Goal: Information Seeking & Learning: Check status

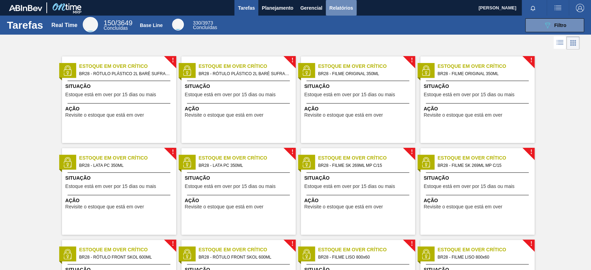
click at [330, 7] on span "Relatórios" at bounding box center [341, 8] width 24 height 8
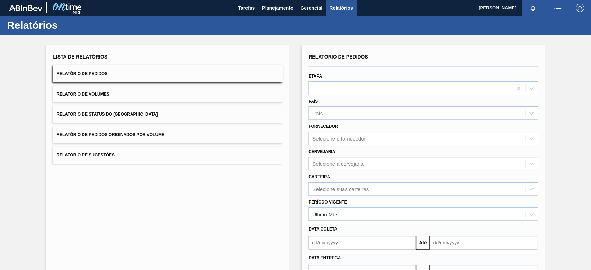
click at [326, 162] on div "Selecione a cervejaria" at bounding box center [337, 164] width 51 height 6
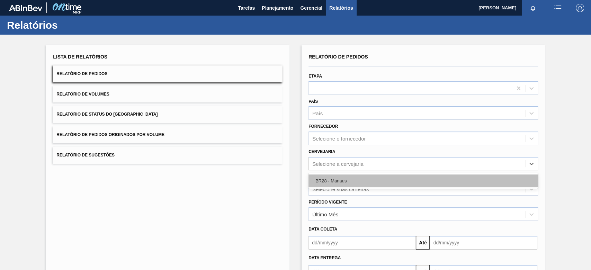
click at [326, 179] on div "BR28 - Manaus" at bounding box center [424, 181] width 230 height 13
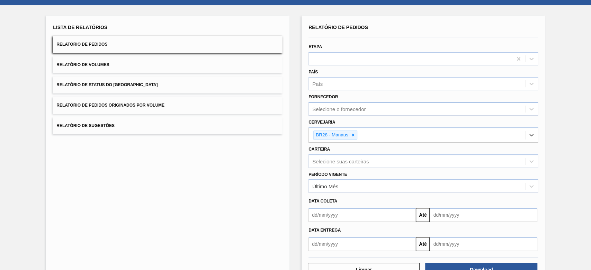
scroll to position [51, 0]
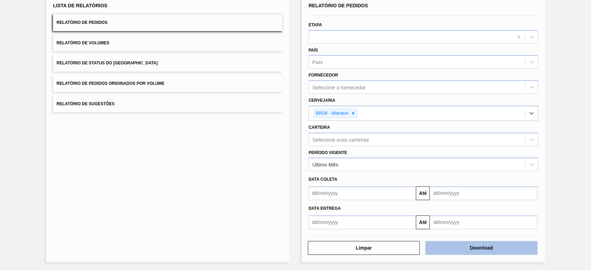
click at [447, 253] on button "Download" at bounding box center [481, 248] width 112 height 14
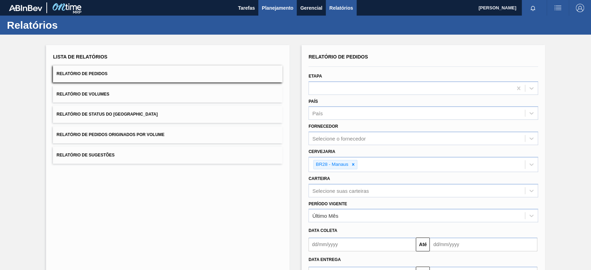
click at [271, 4] on span "Planejamento" at bounding box center [278, 8] width 32 height 8
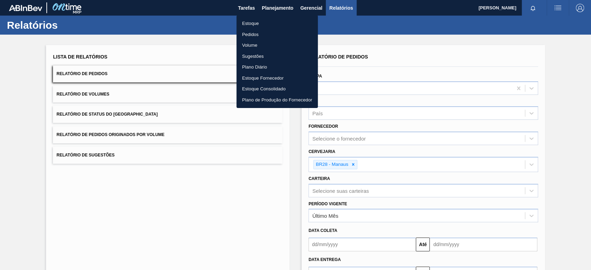
click at [269, 24] on li "Estoque" at bounding box center [277, 23] width 81 height 11
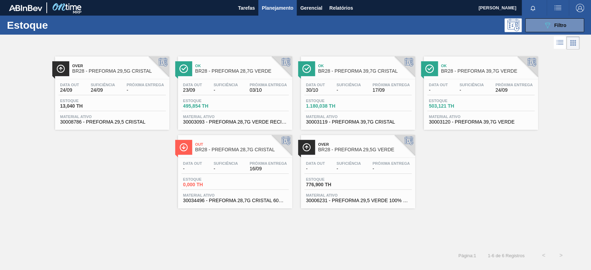
drag, startPoint x: 0, startPoint y: 2, endPoint x: 518, endPoint y: 144, distance: 536.9
click at [518, 144] on div "Over BR28 - PREFORMA 29,5G CRISTAL Data [DATE] Suficiência 24/09 Próxima Entreg…" at bounding box center [295, 129] width 591 height 157
drag, startPoint x: 529, startPoint y: 24, endPoint x: 571, endPoint y: 123, distance: 108.5
click at [529, 24] on button "089F7B8B-B2A5-4AFE-B5C0-19BA573D28AC Filtro" at bounding box center [555, 25] width 59 height 14
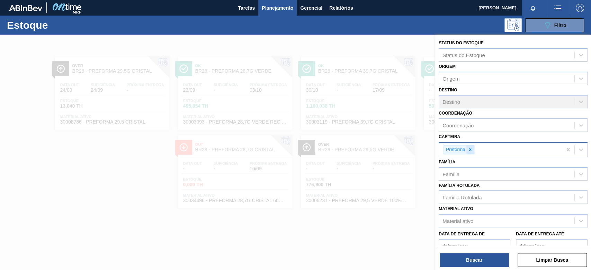
click at [470, 151] on icon at bounding box center [470, 149] width 5 height 5
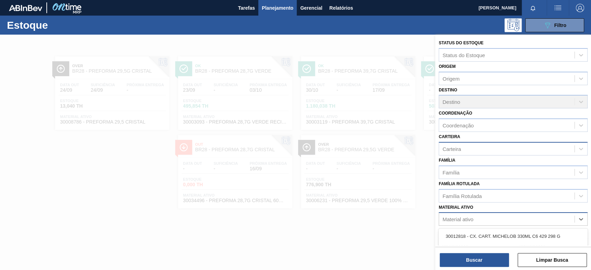
click at [468, 214] on div "Material ativo" at bounding box center [506, 219] width 135 height 10
paste ativo "30003188"
type ativo "30003188"
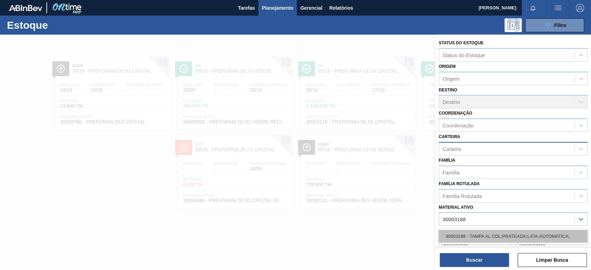
click at [478, 232] on div "30003188 - TAMPA AL.CDL;PRATEADA;LATA-AUTOMATICA;" at bounding box center [513, 236] width 149 height 13
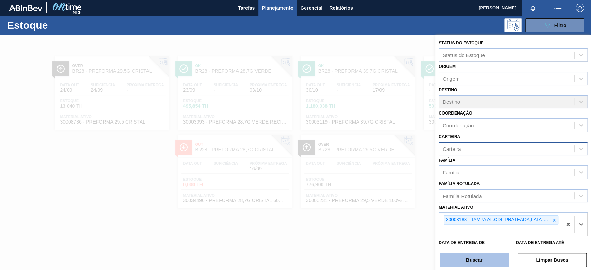
click at [474, 259] on button "Buscar" at bounding box center [474, 260] width 69 height 14
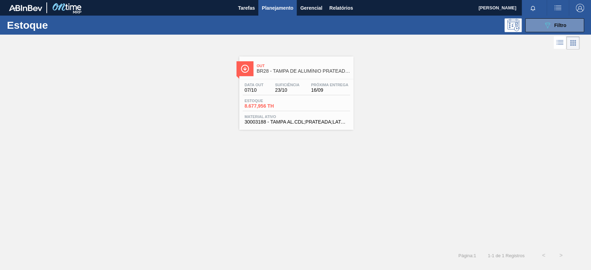
click at [283, 115] on span "Material ativo" at bounding box center [297, 117] width 104 height 4
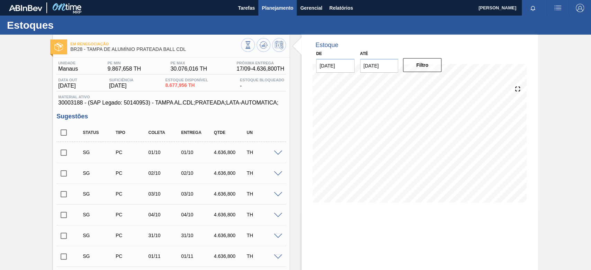
click at [273, 15] on button "Planejamento" at bounding box center [277, 8] width 38 height 16
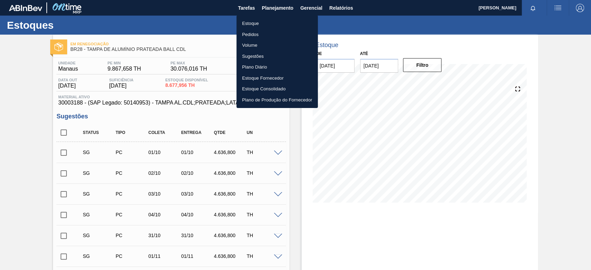
click at [263, 23] on li "Estoque" at bounding box center [277, 23] width 81 height 11
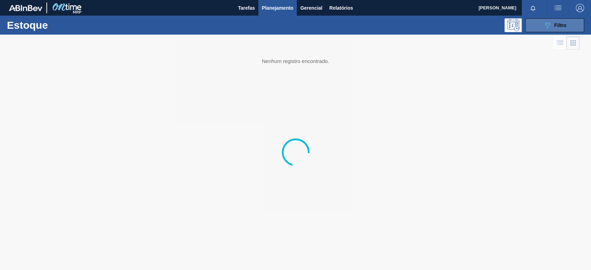
click at [554, 32] on button "089F7B8B-B2A5-4AFE-B5C0-19BA573D28AC Filtro" at bounding box center [555, 25] width 59 height 14
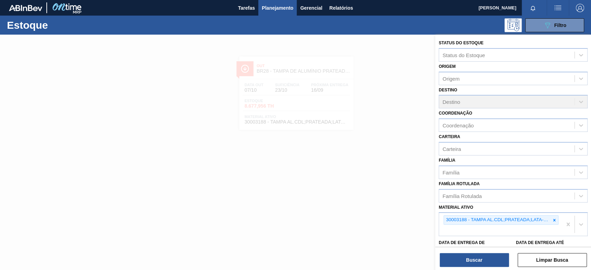
click at [554, 219] on icon at bounding box center [555, 220] width 2 height 2
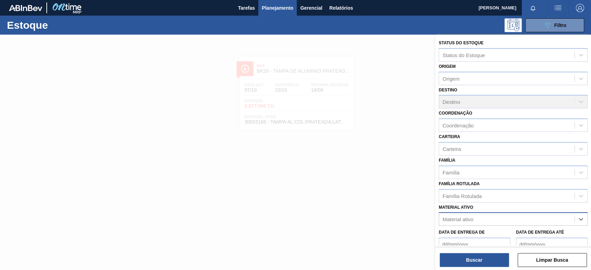
paste ativo "30033772"
type ativo "30033772"
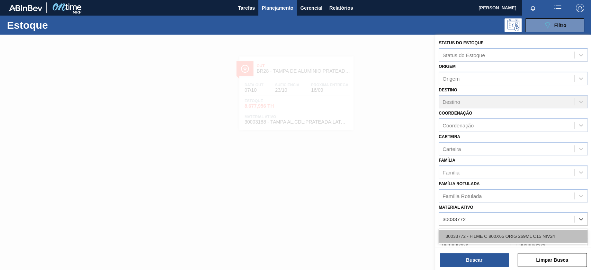
click at [480, 234] on div "30033772 - FILME C 800X65 ORIG 269ML C15 NIV24" at bounding box center [513, 236] width 149 height 13
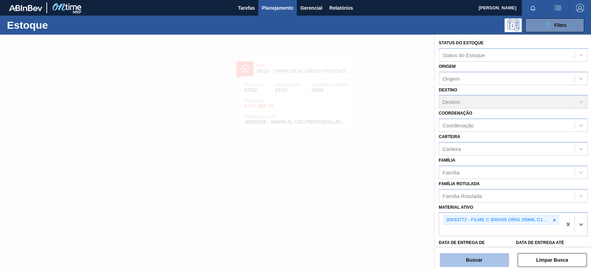
click at [476, 257] on button "Buscar" at bounding box center [474, 260] width 69 height 14
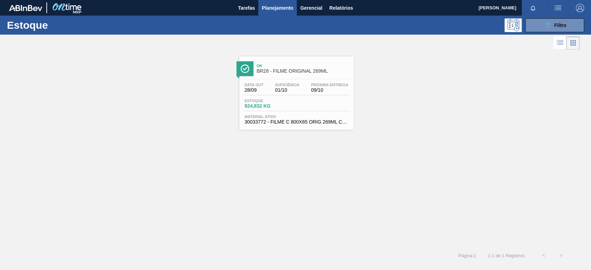
click at [258, 82] on div "Data [DATE] Suficiência 01/10 Próxima Entrega 09/10 Estoque 924,832 KG Material…" at bounding box center [296, 102] width 114 height 47
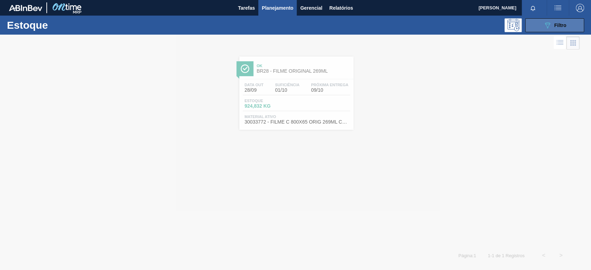
click at [544, 25] on icon "089F7B8B-B2A5-4AFE-B5C0-19BA573D28AC" at bounding box center [548, 25] width 8 height 8
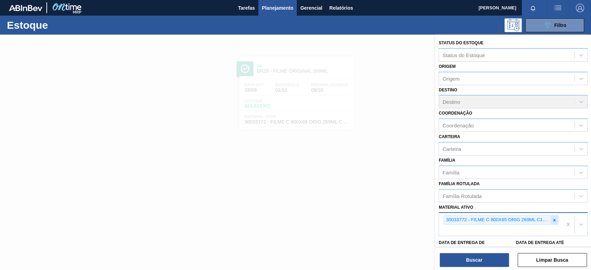
click at [551, 218] on div at bounding box center [555, 220] width 8 height 9
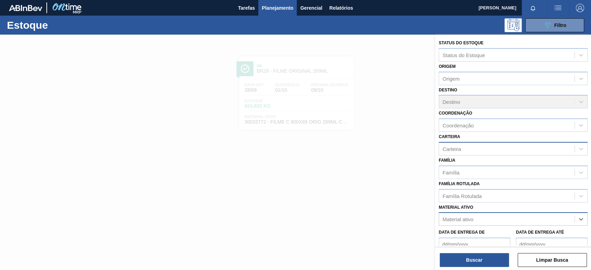
click at [459, 149] on div "Carteira" at bounding box center [452, 149] width 18 height 6
type input "lacr"
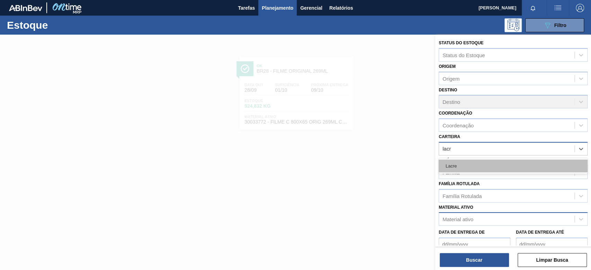
click at [462, 162] on div "Lacre" at bounding box center [513, 166] width 149 height 13
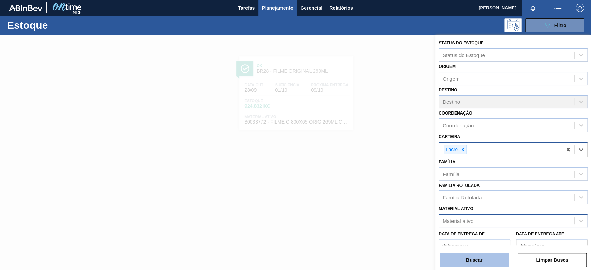
click at [465, 259] on button "Buscar" at bounding box center [474, 260] width 69 height 14
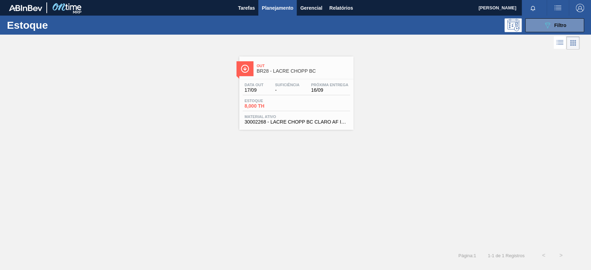
click at [308, 115] on span "Material ativo" at bounding box center [297, 117] width 104 height 4
click at [557, 21] on div "089F7B8B-B2A5-4AFE-B5C0-19BA573D28AC Filtro" at bounding box center [555, 25] width 23 height 8
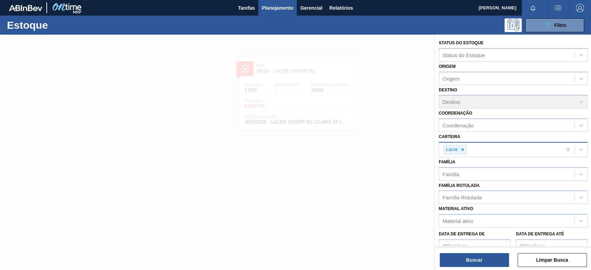
click at [464, 151] on icon at bounding box center [462, 149] width 5 height 5
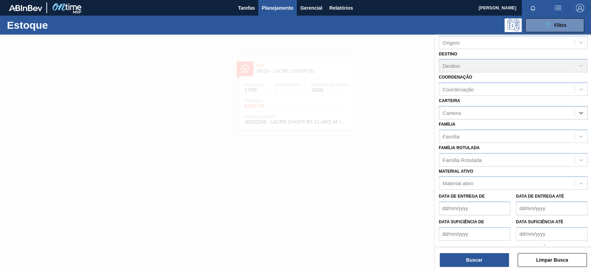
scroll to position [59, 0]
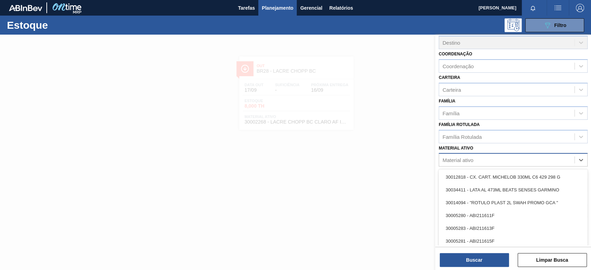
click at [469, 164] on div "Material ativo" at bounding box center [513, 160] width 149 height 14
paste ativo "30030691"
type ativo "30030691"
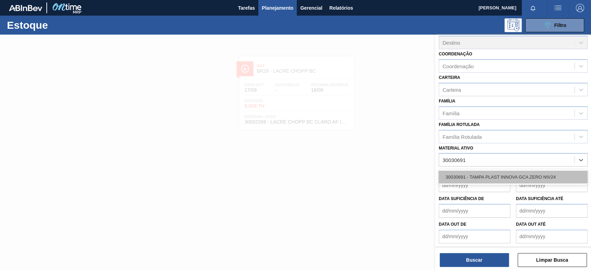
click at [472, 175] on div "30030691 - TAMPA PLAST INNOVA GCA ZERO NIV24" at bounding box center [513, 177] width 149 height 13
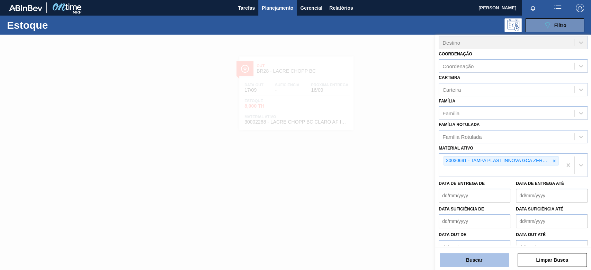
click at [463, 260] on button "Buscar" at bounding box center [474, 260] width 69 height 14
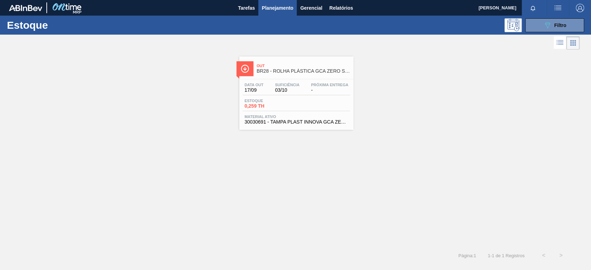
click at [275, 100] on span "Estoque" at bounding box center [269, 101] width 49 height 4
click at [542, 27] on button "089F7B8B-B2A5-4AFE-B5C0-19BA573D28AC Filtro" at bounding box center [555, 25] width 59 height 14
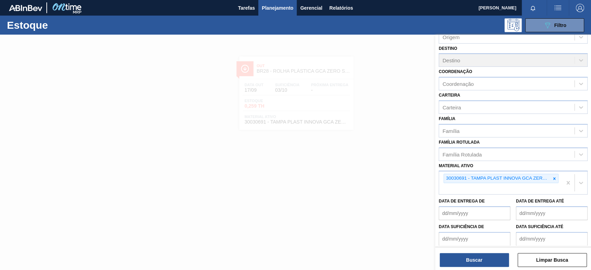
scroll to position [70, 0]
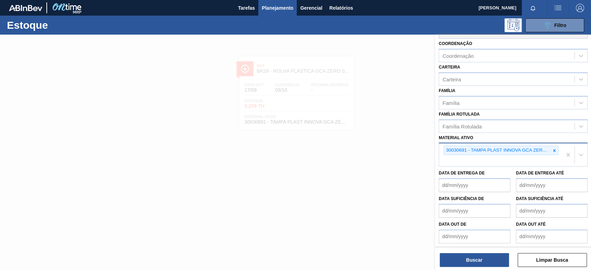
click at [464, 157] on div "30030691 - TAMPA PLAST INNOVA GCA ZERO NIV24" at bounding box center [500, 154] width 123 height 23
paste ativo "30003055"
type ativo "30003055"
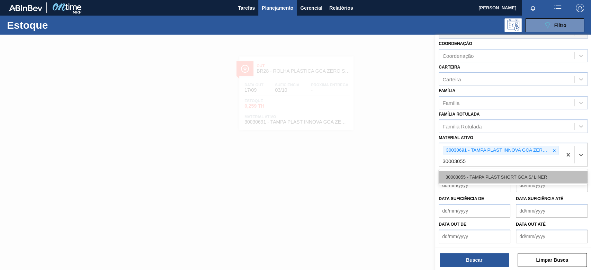
click at [475, 176] on div "30003055 - TAMPA PLAST SHORT GCA S/ LINER" at bounding box center [513, 177] width 149 height 13
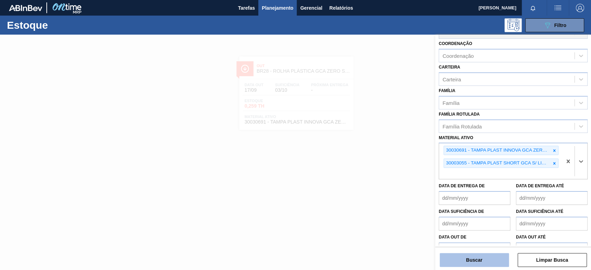
click at [476, 263] on button "Buscar" at bounding box center [474, 260] width 69 height 14
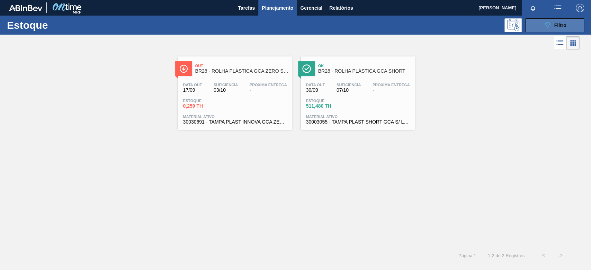
click at [548, 29] on icon "089F7B8B-B2A5-4AFE-B5C0-19BA573D28AC" at bounding box center [548, 25] width 8 height 8
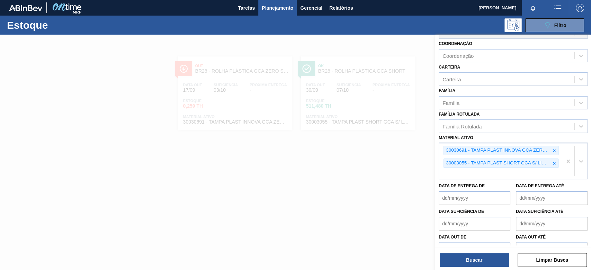
click at [494, 172] on div "30030691 - TAMPA PLAST INNOVA GCA ZERO NIV24 30003055 - TAMPA PLAST SHORT GCA S…" at bounding box center [500, 161] width 123 height 36
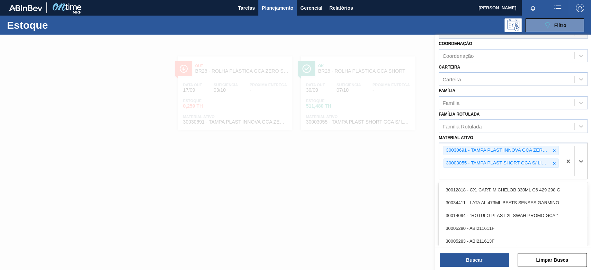
paste ativo "30033772"
type ativo "30033772"
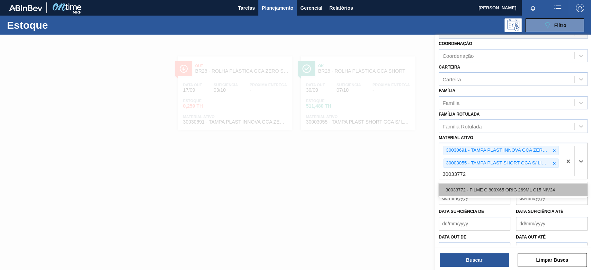
click at [479, 190] on div "30033772 - FILME C 800X65 ORIG 269ML C15 NIV24" at bounding box center [513, 190] width 149 height 13
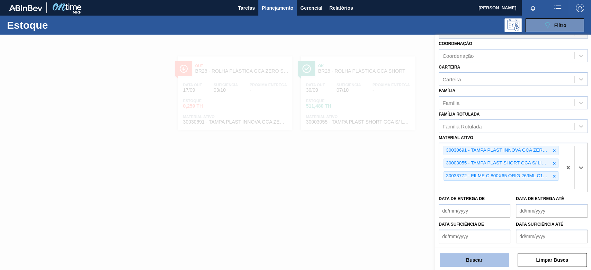
click at [460, 257] on button "Buscar" at bounding box center [474, 260] width 69 height 14
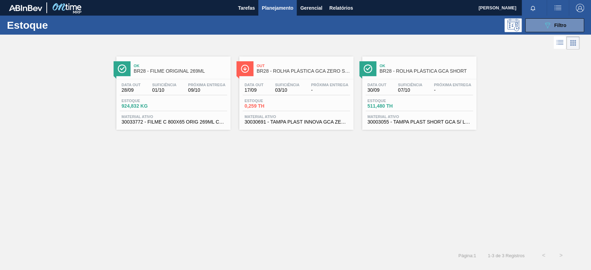
click at [195, 101] on div "Estoque 924,832 KG" at bounding box center [173, 105] width 107 height 12
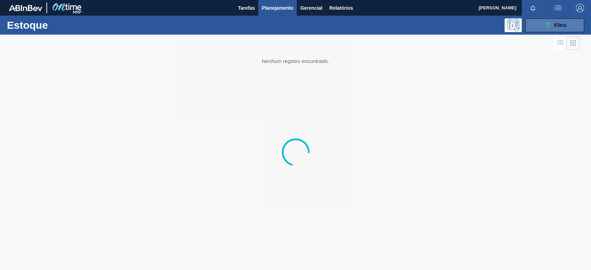
click at [549, 19] on button "089F7B8B-B2A5-4AFE-B5C0-19BA573D28AC Filtro" at bounding box center [555, 25] width 59 height 14
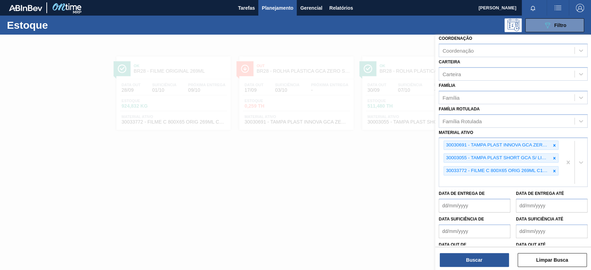
scroll to position [92, 0]
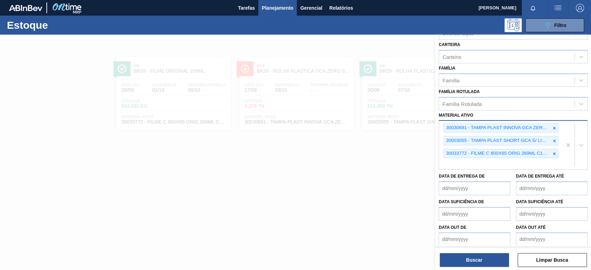
click at [497, 166] on div "30030691 - TAMPA PLAST INNOVA GCA ZERO NIV24 30003055 - TAMPA PLAST SHORT GCA S…" at bounding box center [500, 145] width 123 height 49
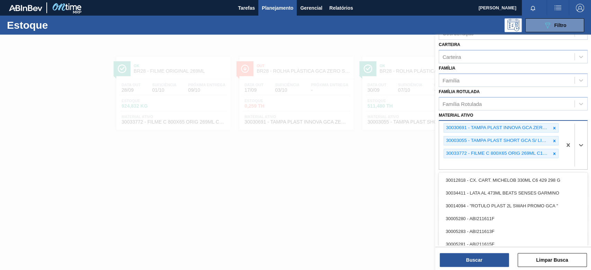
paste ativo "30017291"
type ativo "30017291"
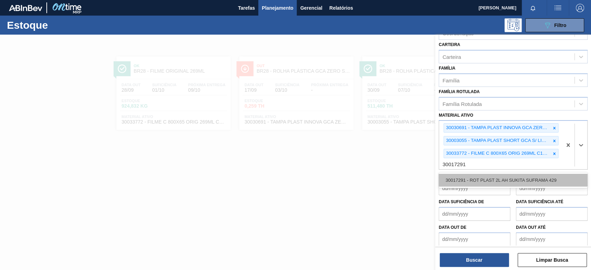
click at [491, 178] on div "30017291 - ROT PLAST 2L AH SUKITA SUFRAMA 429" at bounding box center [513, 180] width 149 height 13
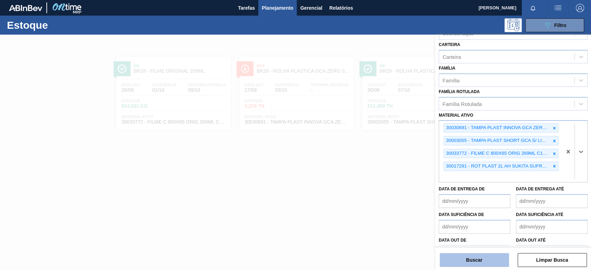
click at [478, 264] on button "Buscar" at bounding box center [474, 260] width 69 height 14
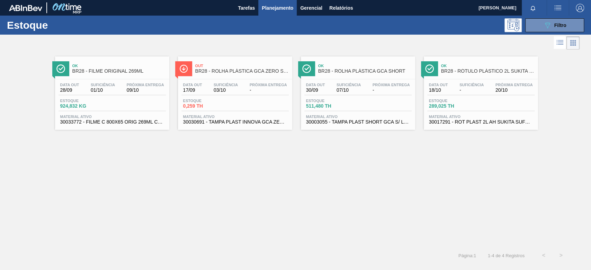
click at [446, 83] on span "Data out" at bounding box center [438, 85] width 19 height 4
